Goal: Information Seeking & Learning: Learn about a topic

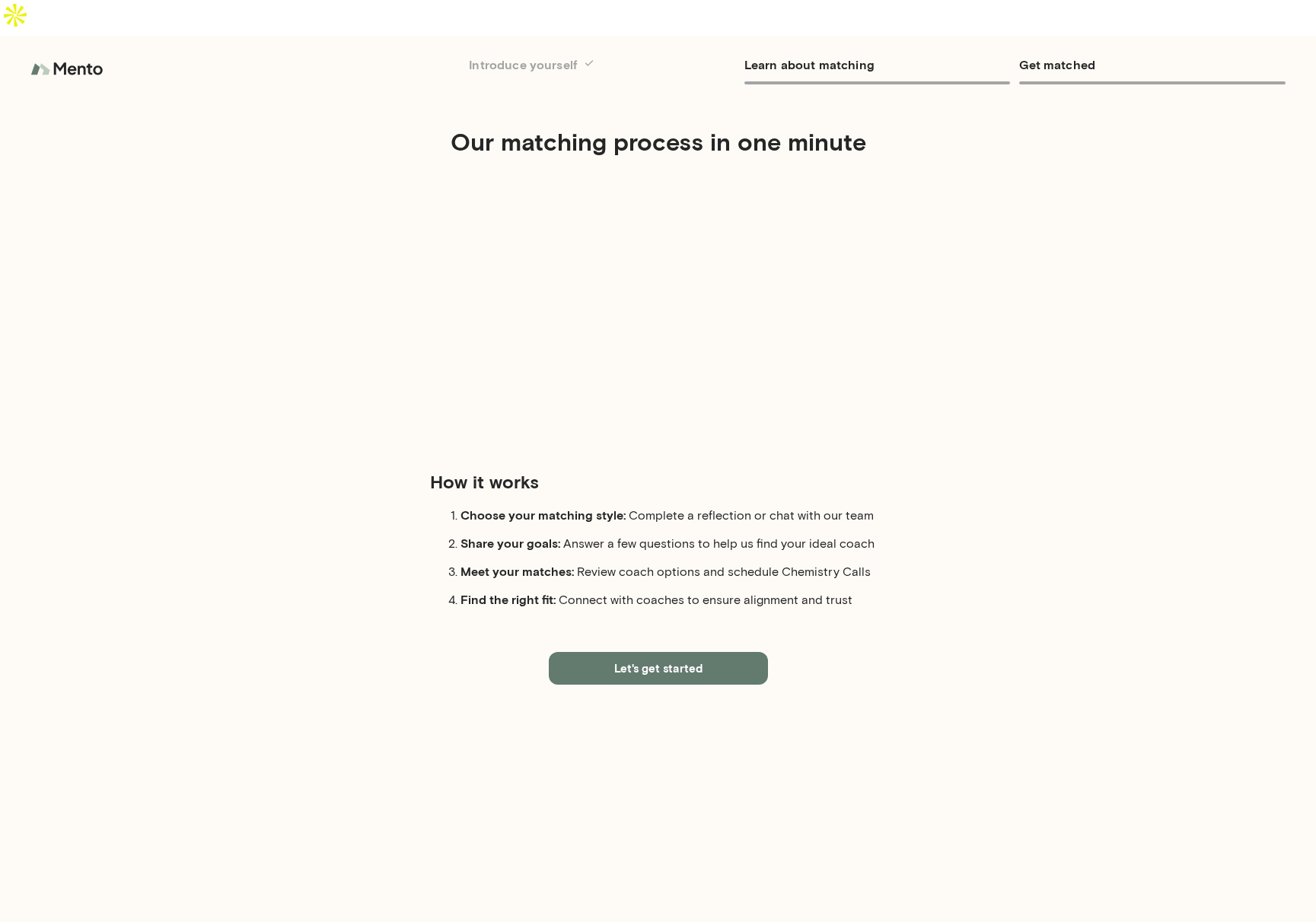
click at [313, 181] on div "Our matching process in one minute How it works Choose your matching style: Com…" at bounding box center [658, 374] width 1169 height 518
click at [1064, 168] on div "Our matching process in one minute How it works Choose your matching style: Com…" at bounding box center [658, 374] width 1169 height 518
